Goal: Task Accomplishment & Management: Manage account settings

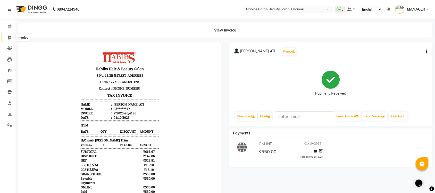
click at [6, 40] on span at bounding box center [9, 38] width 9 height 6
select select "service"
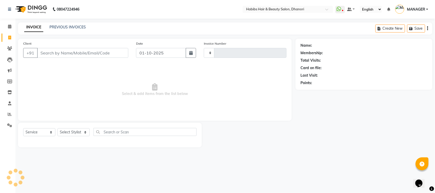
type input "4187"
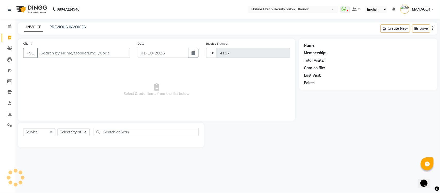
select select "4967"
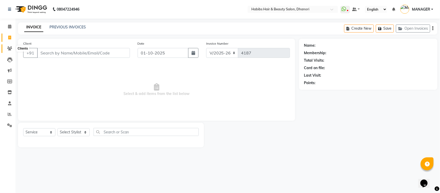
click at [8, 50] on icon at bounding box center [9, 48] width 5 height 4
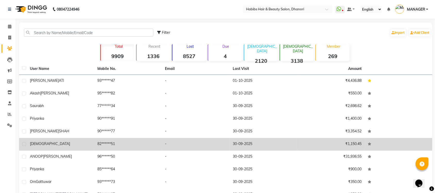
click at [144, 143] on td "82******51" at bounding box center [128, 144] width 68 height 13
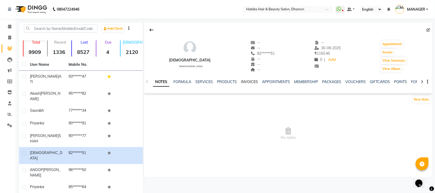
click at [249, 80] on link "INVOICES" at bounding box center [249, 81] width 17 height 5
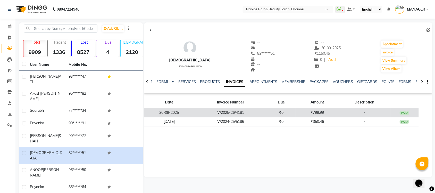
click at [308, 111] on td "₹799.99" at bounding box center [317, 112] width 43 height 9
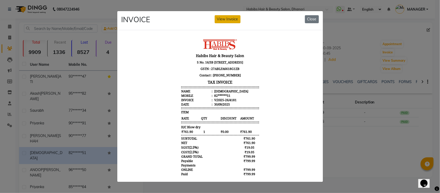
click at [226, 16] on button "View Invoice" at bounding box center [228, 19] width 26 height 8
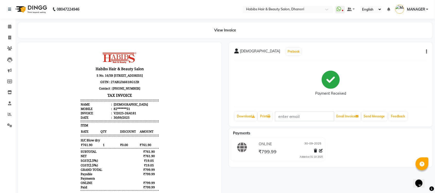
click at [426, 51] on button "button" at bounding box center [426, 51] width 3 height 5
click at [398, 57] on div "Edit Invoice" at bounding box center [401, 58] width 35 height 6
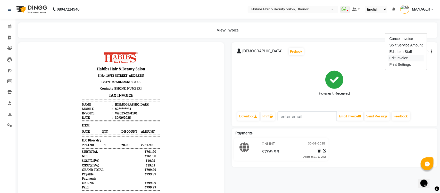
select select "service"
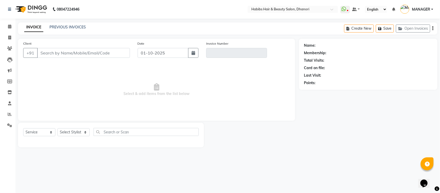
type input "82******51"
type input "V/2025-26/4181"
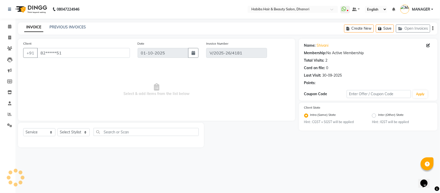
type input "30-09-2025"
select select "select"
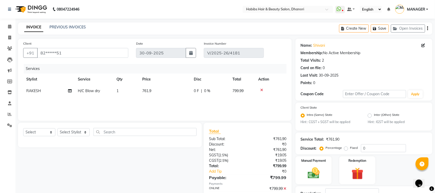
click at [147, 87] on td "761.9" at bounding box center [165, 91] width 52 height 12
select select "41588"
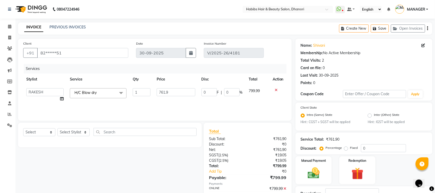
click at [147, 87] on td "1" at bounding box center [142, 95] width 24 height 20
click at [165, 88] on input "761.9" at bounding box center [176, 92] width 38 height 8
type input "571.4285"
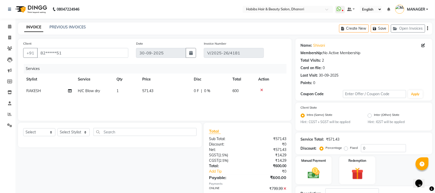
click at [189, 106] on div "Services Stylist Service Qty Price Disc Total Action RAKESH H/C Blow dry 1 571.…" at bounding box center [155, 90] width 264 height 52
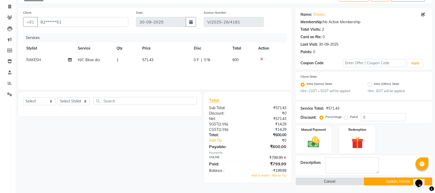
click at [284, 157] on icon at bounding box center [285, 158] width 3 height 4
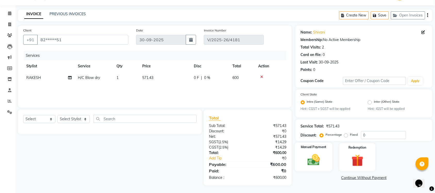
click at [317, 151] on div "Manual Payment" at bounding box center [314, 157] width 38 height 29
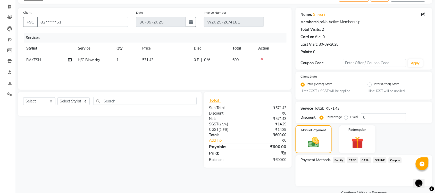
click at [379, 158] on span "ONLINE" at bounding box center [379, 160] width 13 height 6
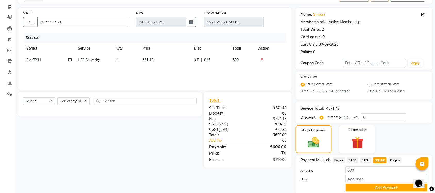
scroll to position [49, 0]
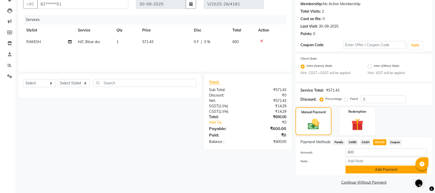
click at [376, 166] on button "Add Payment" at bounding box center [387, 170] width 82 height 8
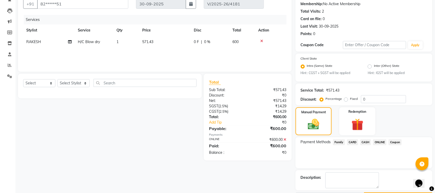
scroll to position [64, 0]
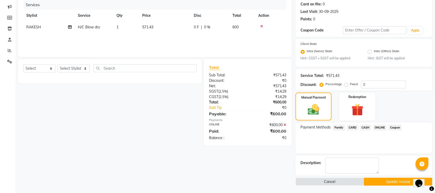
click at [382, 181] on button "Update Invoice" at bounding box center [398, 182] width 68 height 8
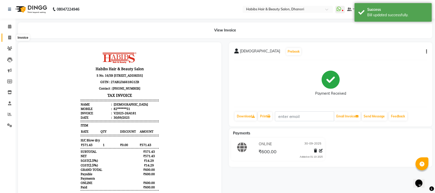
click at [8, 38] on icon at bounding box center [9, 38] width 3 height 4
select select "4967"
select select "service"
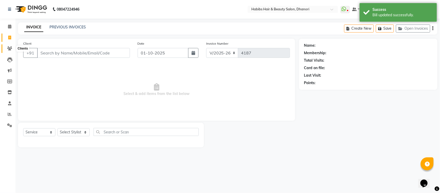
click at [7, 47] on icon at bounding box center [9, 48] width 5 height 4
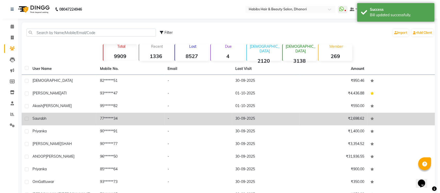
scroll to position [30, 0]
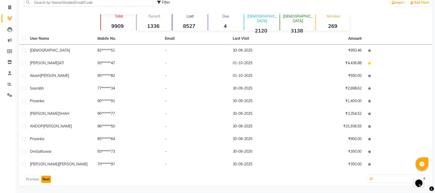
click at [44, 180] on button "Next" at bounding box center [46, 179] width 10 height 7
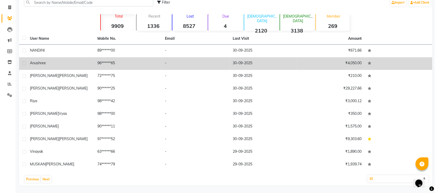
click at [84, 61] on div "Anushree" at bounding box center [60, 62] width 61 height 5
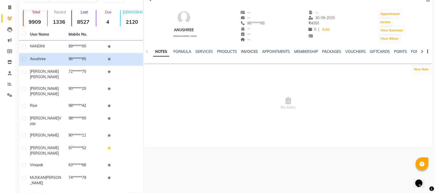
click at [247, 51] on link "INVOICES" at bounding box center [249, 51] width 17 height 5
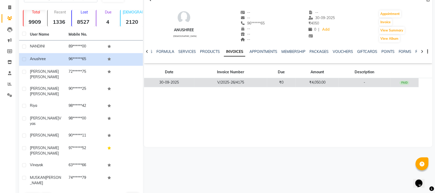
click at [270, 78] on td "₹0" at bounding box center [281, 82] width 29 height 9
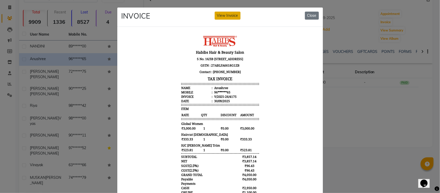
click at [231, 17] on button "View Invoice" at bounding box center [228, 16] width 26 height 8
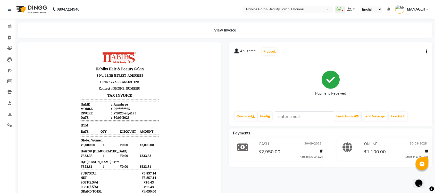
click at [146, 110] on li "Mobile : 96******65" at bounding box center [119, 108] width 78 height 4
click at [427, 52] on icon "button" at bounding box center [427, 52] width 1 height 0
click at [392, 58] on div "Edit Invoice" at bounding box center [401, 58] width 35 height 6
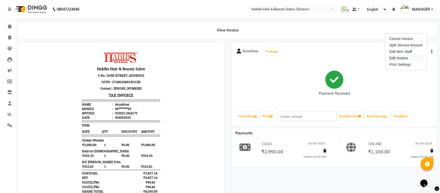
select select "service"
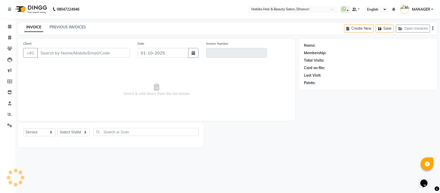
type input "96******65"
type input "V/2025-26/4175"
type input "30-09-2025"
select select "select"
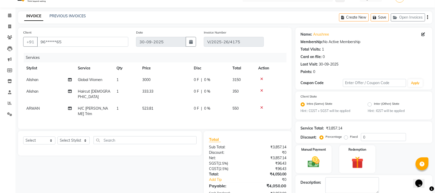
scroll to position [50, 0]
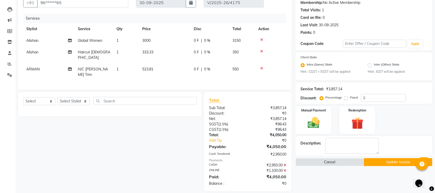
click at [286, 163] on icon at bounding box center [285, 165] width 3 height 4
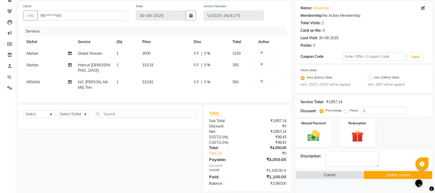
click at [285, 169] on icon at bounding box center [285, 171] width 3 height 4
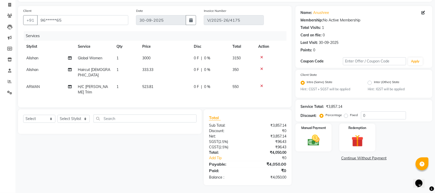
scroll to position [26, 0]
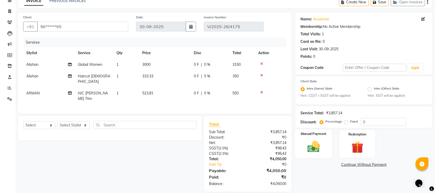
click at [316, 146] on img at bounding box center [314, 147] width 20 height 14
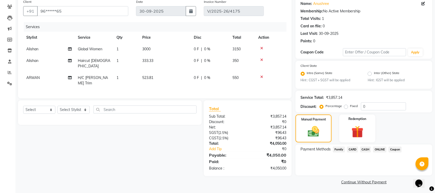
click at [378, 149] on span "ONLINE" at bounding box center [379, 149] width 13 height 6
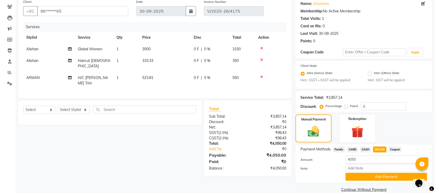
scroll to position [49, 0]
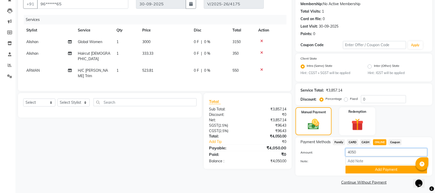
click at [378, 149] on input "4050" at bounding box center [387, 152] width 82 height 8
type input "1300"
click at [378, 167] on button "Add Payment" at bounding box center [387, 170] width 82 height 8
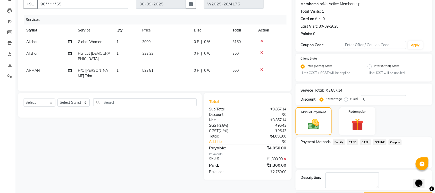
scroll to position [64, 0]
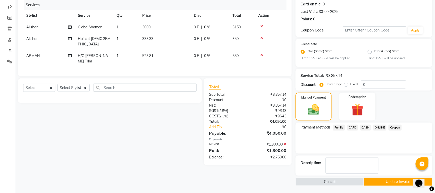
click at [367, 126] on span "CASH" at bounding box center [366, 128] width 11 height 6
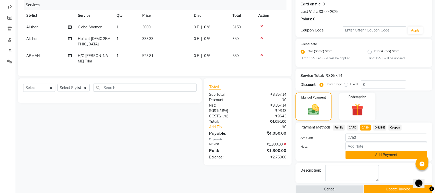
click at [366, 154] on button "Add Payment" at bounding box center [387, 155] width 82 height 8
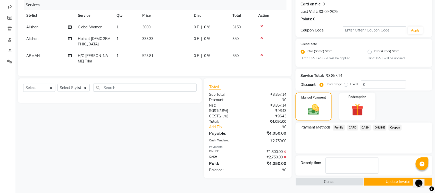
click at [388, 178] on button "Update Invoice" at bounding box center [398, 182] width 68 height 8
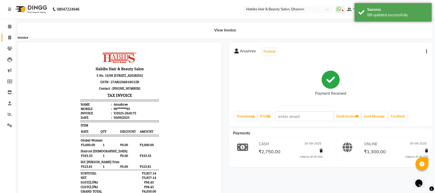
click at [10, 37] on icon at bounding box center [9, 38] width 3 height 4
select select "4967"
select select "service"
